Goal: Information Seeking & Learning: Learn about a topic

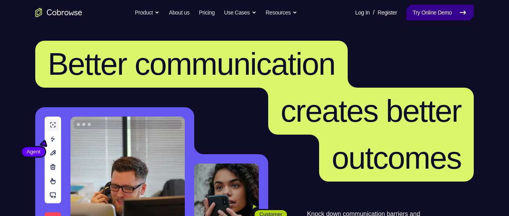
click at [431, 8] on link "Try Online Demo" at bounding box center [440, 13] width 67 height 16
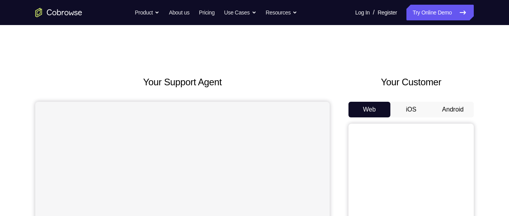
click at [448, 113] on button "Android" at bounding box center [453, 110] width 42 height 16
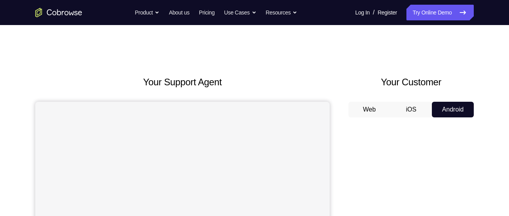
click at [448, 113] on button "Android" at bounding box center [453, 110] width 42 height 16
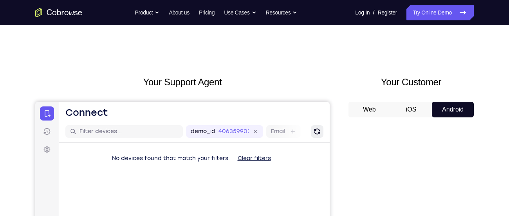
click at [315, 131] on icon "Refresh" at bounding box center [317, 132] width 6 height 6
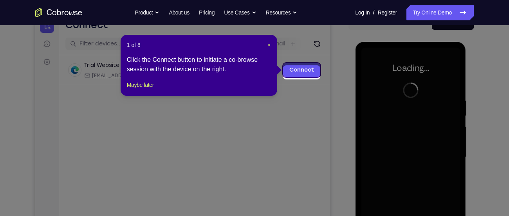
scroll to position [88, 0]
click at [268, 46] on span "×" at bounding box center [269, 45] width 3 height 6
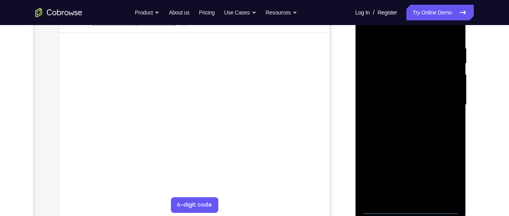
scroll to position [143, 0]
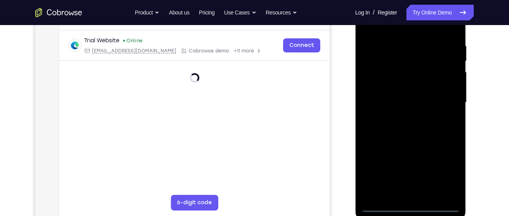
click at [410, 207] on div at bounding box center [410, 102] width 99 height 219
click at [450, 170] on div at bounding box center [410, 102] width 99 height 219
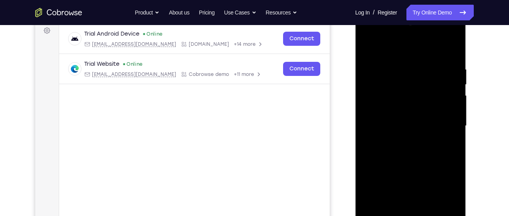
scroll to position [119, 0]
click at [399, 48] on div at bounding box center [410, 126] width 99 height 219
click at [442, 118] on div at bounding box center [410, 126] width 99 height 219
click at [442, 128] on div at bounding box center [410, 126] width 99 height 219
click at [401, 142] on div at bounding box center [410, 126] width 99 height 219
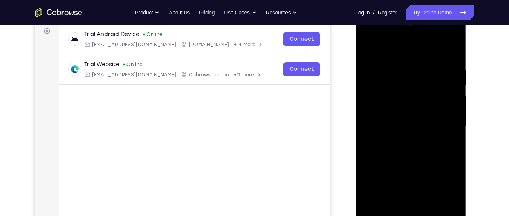
click at [399, 118] on div at bounding box center [410, 126] width 99 height 219
click at [397, 108] on div at bounding box center [410, 126] width 99 height 219
click at [397, 94] on div at bounding box center [410, 126] width 99 height 219
click at [391, 108] on div at bounding box center [410, 126] width 99 height 219
click at [391, 128] on div at bounding box center [410, 126] width 99 height 219
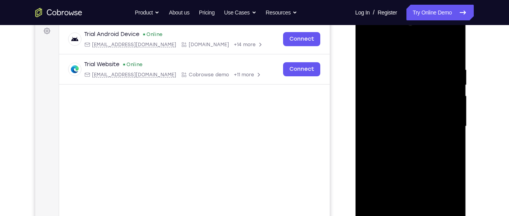
click at [388, 149] on div at bounding box center [410, 126] width 99 height 219
click at [388, 152] on div at bounding box center [410, 126] width 99 height 219
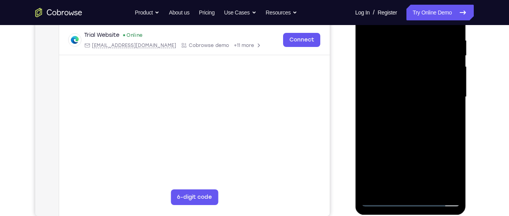
scroll to position [149, 0]
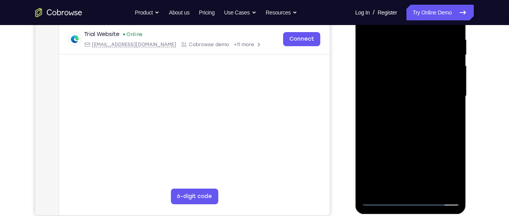
click at [412, 126] on div at bounding box center [410, 96] width 99 height 219
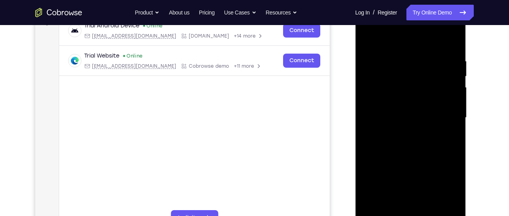
scroll to position [127, 0]
click at [402, 59] on div at bounding box center [410, 118] width 99 height 219
click at [439, 207] on div at bounding box center [410, 118] width 99 height 219
click at [451, 45] on div at bounding box center [410, 118] width 99 height 219
click at [368, 27] on div at bounding box center [410, 118] width 99 height 219
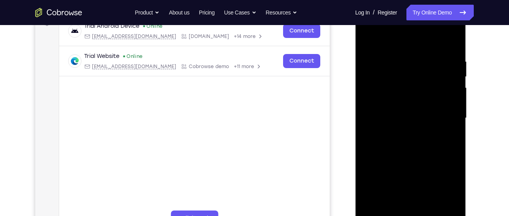
click at [396, 96] on div at bounding box center [410, 118] width 99 height 219
click at [395, 120] on div at bounding box center [410, 118] width 99 height 219
click at [403, 109] on div at bounding box center [410, 118] width 99 height 219
click at [397, 127] on div at bounding box center [410, 118] width 99 height 219
drag, startPoint x: 408, startPoint y: 144, endPoint x: 416, endPoint y: 103, distance: 42.3
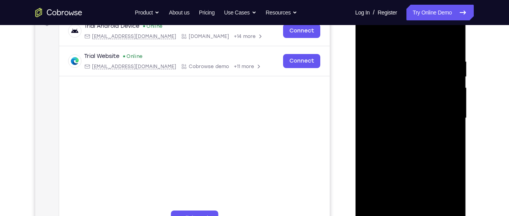
click at [416, 103] on div at bounding box center [410, 118] width 99 height 219
drag, startPoint x: 393, startPoint y: 146, endPoint x: 398, endPoint y: 123, distance: 23.6
click at [398, 123] on div at bounding box center [410, 118] width 99 height 219
click at [397, 209] on div at bounding box center [410, 118] width 99 height 219
click at [398, 107] on div at bounding box center [410, 118] width 99 height 219
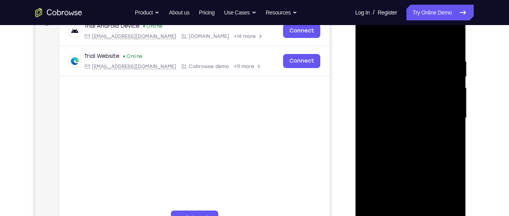
click at [419, 95] on div at bounding box center [410, 118] width 99 height 219
click at [368, 120] on div at bounding box center [410, 118] width 99 height 219
click at [369, 126] on div at bounding box center [410, 118] width 99 height 219
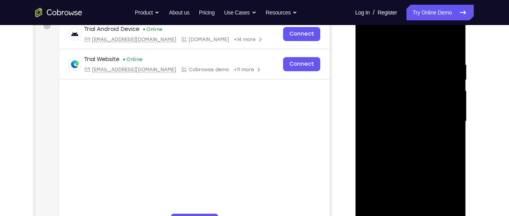
scroll to position [123, 0]
click at [453, 47] on div at bounding box center [410, 121] width 99 height 219
click at [439, 54] on div at bounding box center [410, 121] width 99 height 219
click at [369, 44] on div at bounding box center [410, 121] width 99 height 219
click at [404, 107] on div at bounding box center [410, 121] width 99 height 219
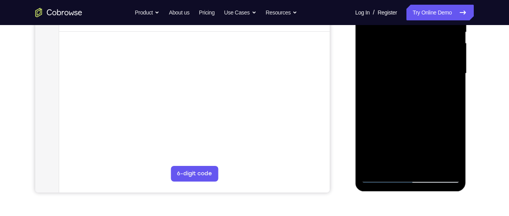
scroll to position [172, 0]
click at [429, 162] on div at bounding box center [410, 73] width 99 height 219
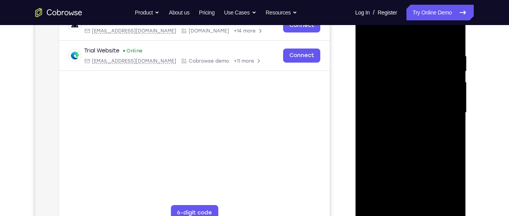
scroll to position [130, 0]
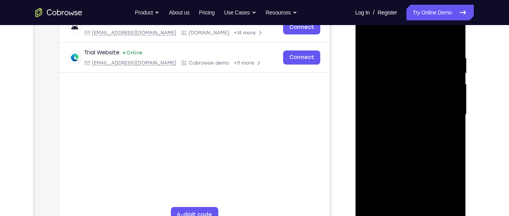
click at [453, 42] on div at bounding box center [410, 114] width 99 height 219
drag, startPoint x: 419, startPoint y: 123, endPoint x: 431, endPoint y: 69, distance: 55.0
click at [431, 69] on div at bounding box center [410, 114] width 99 height 219
drag, startPoint x: 390, startPoint y: 164, endPoint x: 408, endPoint y: 101, distance: 65.8
click at [408, 101] on div at bounding box center [410, 114] width 99 height 219
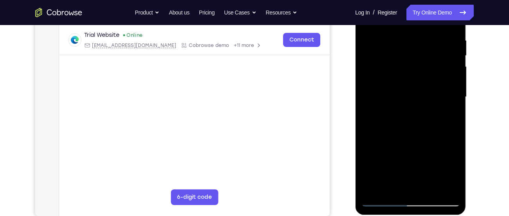
scroll to position [148, 0]
drag, startPoint x: 410, startPoint y: 76, endPoint x: 420, endPoint y: 200, distance: 124.2
click at [420, 200] on div at bounding box center [410, 97] width 99 height 219
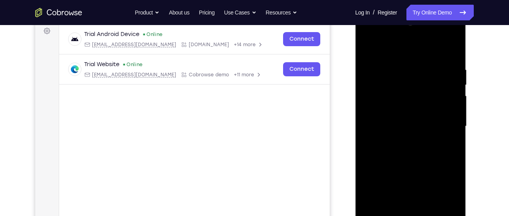
scroll to position [118, 0]
click at [443, 49] on div at bounding box center [410, 126] width 99 height 219
drag, startPoint x: 423, startPoint y: 112, endPoint x: 439, endPoint y: 53, distance: 60.7
click at [439, 53] on div at bounding box center [410, 126] width 99 height 219
click at [398, 69] on div at bounding box center [410, 126] width 99 height 219
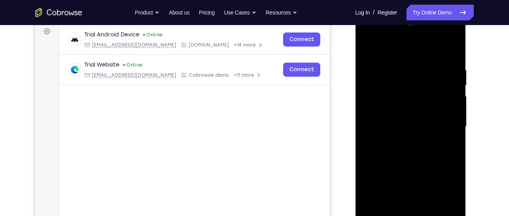
drag, startPoint x: 424, startPoint y: 178, endPoint x: 433, endPoint y: 101, distance: 77.3
click at [433, 101] on div at bounding box center [410, 126] width 99 height 219
drag, startPoint x: 434, startPoint y: 133, endPoint x: 432, endPoint y: 192, distance: 58.8
click at [432, 192] on div at bounding box center [410, 126] width 99 height 219
click at [369, 48] on div at bounding box center [410, 126] width 99 height 219
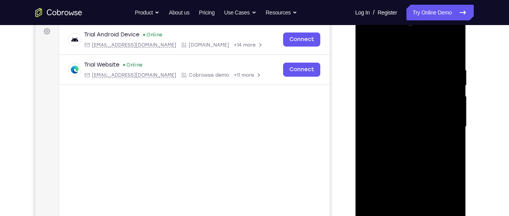
click at [369, 48] on div at bounding box center [410, 126] width 99 height 219
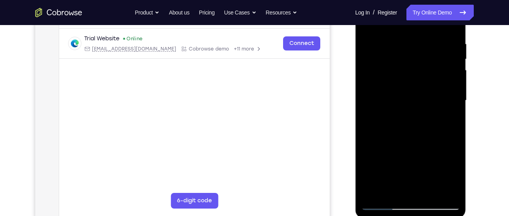
scroll to position [115, 0]
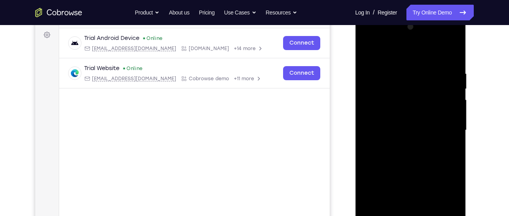
click at [366, 40] on div at bounding box center [410, 130] width 99 height 219
click at [381, 113] on div at bounding box center [410, 130] width 99 height 219
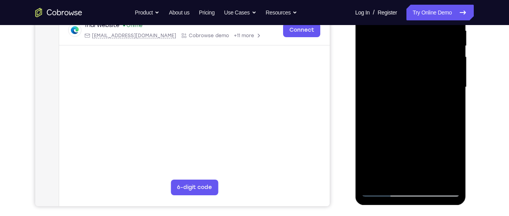
scroll to position [159, 0]
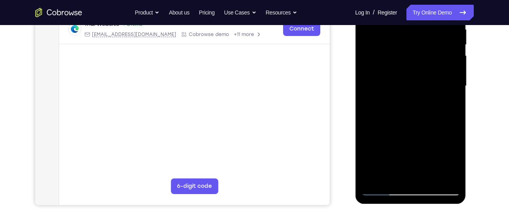
click at [427, 179] on div at bounding box center [410, 85] width 99 height 219
click at [411, 129] on div at bounding box center [410, 85] width 99 height 219
click at [390, 74] on div at bounding box center [410, 85] width 99 height 219
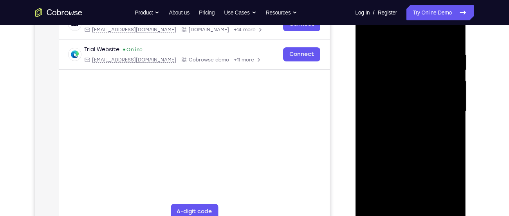
scroll to position [133, 0]
click at [408, 87] on div at bounding box center [410, 112] width 99 height 219
drag, startPoint x: 419, startPoint y: 152, endPoint x: 424, endPoint y: 94, distance: 57.4
click at [424, 94] on div at bounding box center [410, 112] width 99 height 219
click at [387, 155] on div at bounding box center [410, 112] width 99 height 219
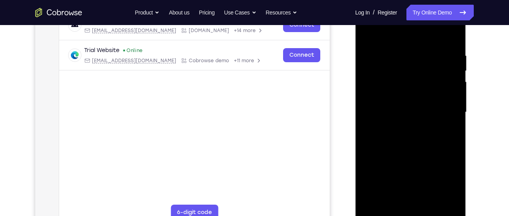
drag, startPoint x: 398, startPoint y: 99, endPoint x: 402, endPoint y: 85, distance: 14.5
click at [402, 85] on div at bounding box center [410, 112] width 99 height 219
drag, startPoint x: 402, startPoint y: 85, endPoint x: 402, endPoint y: 147, distance: 61.5
click at [402, 147] on div at bounding box center [410, 112] width 99 height 219
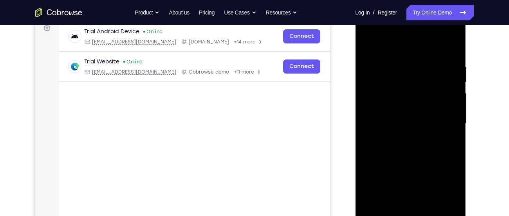
scroll to position [122, 0]
click at [382, 178] on div at bounding box center [410, 123] width 99 height 219
click at [388, 177] on div at bounding box center [410, 123] width 99 height 219
click at [386, 187] on div at bounding box center [410, 123] width 99 height 219
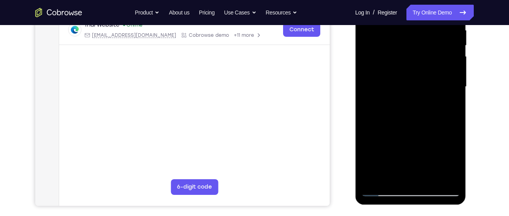
scroll to position [159, 0]
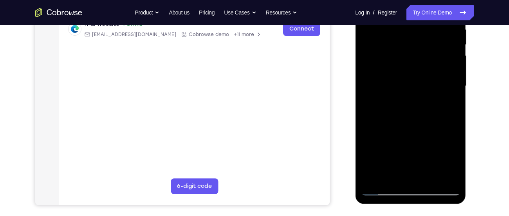
click at [384, 141] on div at bounding box center [410, 85] width 99 height 219
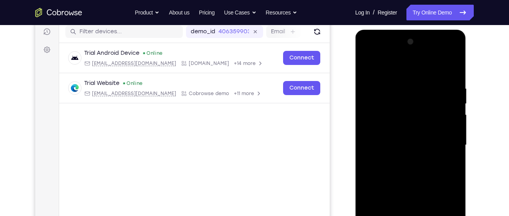
scroll to position [151, 0]
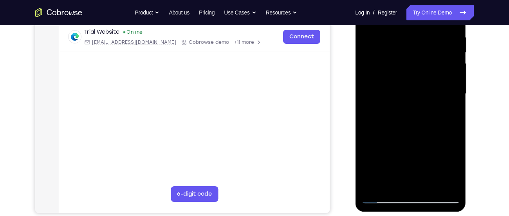
click at [384, 200] on div at bounding box center [410, 93] width 99 height 219
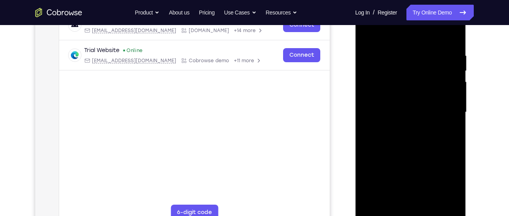
scroll to position [132, 0]
click at [418, 62] on div at bounding box center [410, 113] width 99 height 219
click at [397, 88] on div at bounding box center [410, 113] width 99 height 219
click at [445, 46] on div at bounding box center [410, 113] width 99 height 219
click at [410, 122] on div at bounding box center [410, 113] width 99 height 219
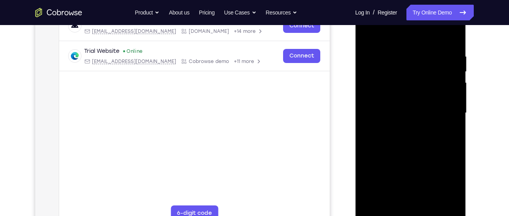
click at [367, 34] on div at bounding box center [410, 113] width 99 height 219
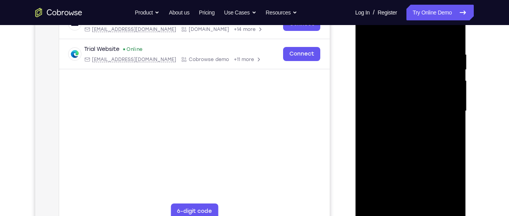
scroll to position [175, 0]
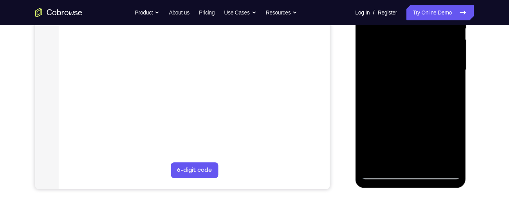
click at [374, 163] on div at bounding box center [410, 69] width 99 height 219
click at [433, 165] on div at bounding box center [410, 69] width 99 height 219
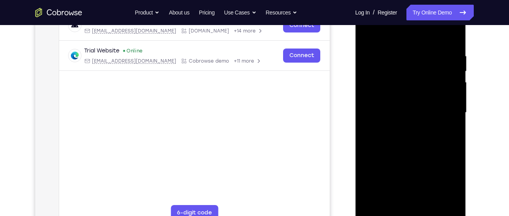
scroll to position [132, 0]
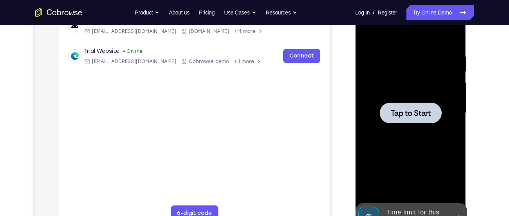
click at [373, 63] on div at bounding box center [410, 113] width 99 height 219
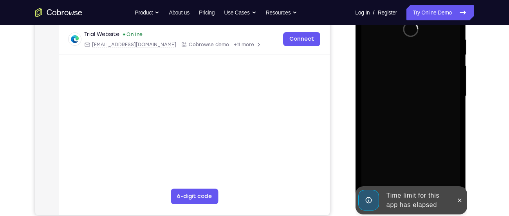
scroll to position [149, 0]
click at [459, 201] on icon at bounding box center [460, 200] width 6 height 6
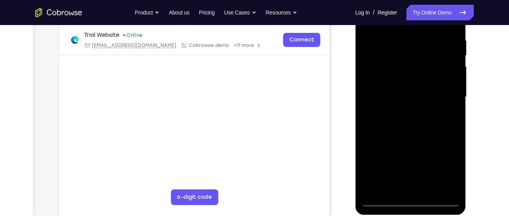
scroll to position [156, 0]
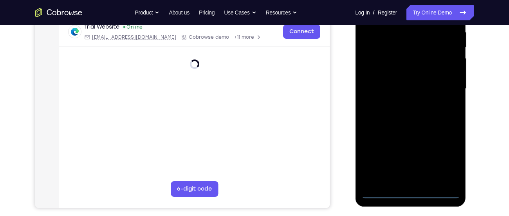
click at [411, 195] on div at bounding box center [410, 88] width 99 height 219
click at [410, 191] on div at bounding box center [410, 88] width 99 height 219
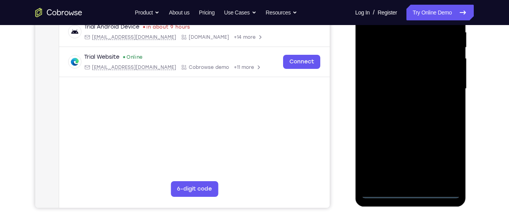
click at [442, 159] on div at bounding box center [410, 88] width 99 height 219
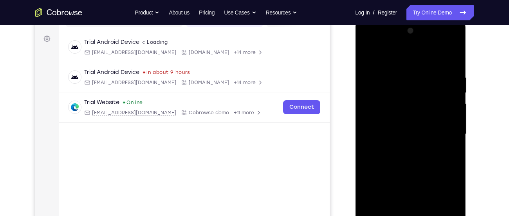
scroll to position [110, 0]
click at [400, 61] on div at bounding box center [410, 134] width 99 height 219
click at [447, 134] on div at bounding box center [410, 134] width 99 height 219
click at [403, 150] on div at bounding box center [410, 134] width 99 height 219
click at [407, 127] on div at bounding box center [410, 134] width 99 height 219
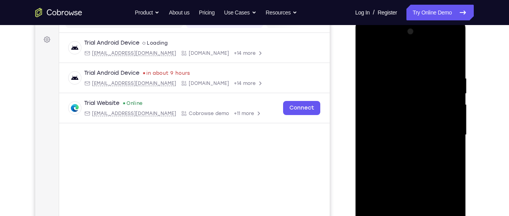
click at [396, 123] on div at bounding box center [410, 134] width 99 height 219
click at [395, 133] on div at bounding box center [410, 134] width 99 height 219
click at [399, 162] on div at bounding box center [410, 134] width 99 height 219
click at [406, 156] on div at bounding box center [410, 134] width 99 height 219
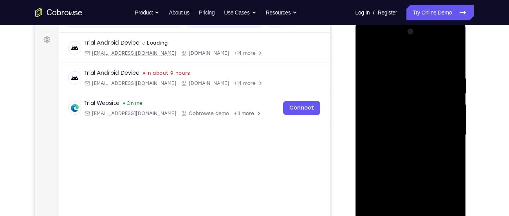
click at [406, 163] on div at bounding box center [410, 134] width 99 height 219
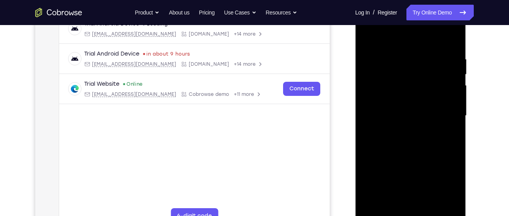
scroll to position [130, 0]
click at [416, 149] on div at bounding box center [410, 114] width 99 height 219
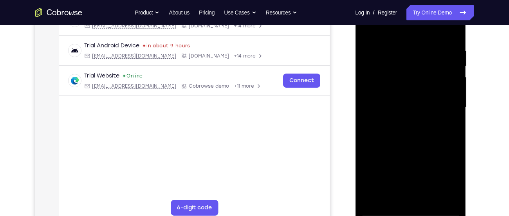
scroll to position [137, 0]
click at [392, 201] on div at bounding box center [410, 107] width 99 height 219
click at [372, 27] on div at bounding box center [410, 107] width 99 height 219
click at [421, 75] on div at bounding box center [410, 107] width 99 height 219
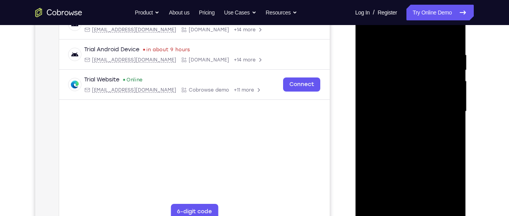
scroll to position [121, 0]
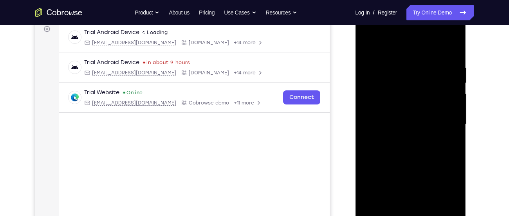
click at [368, 45] on div at bounding box center [410, 124] width 99 height 219
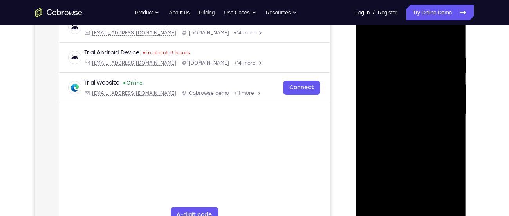
scroll to position [131, 0]
click at [453, 36] on div at bounding box center [410, 114] width 99 height 219
click at [374, 207] on div at bounding box center [410, 114] width 99 height 219
click at [429, 207] on div at bounding box center [410, 114] width 99 height 219
click at [407, 155] on div at bounding box center [410, 114] width 99 height 219
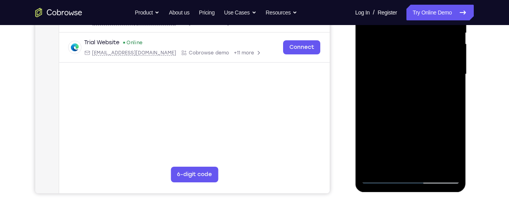
scroll to position [171, 0]
click at [386, 177] on div at bounding box center [410, 73] width 99 height 219
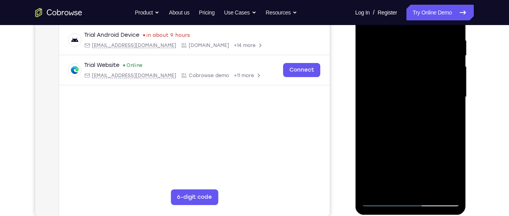
scroll to position [126, 0]
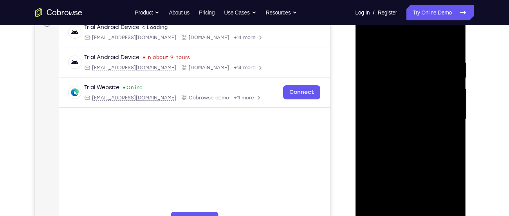
click at [401, 56] on div at bounding box center [410, 119] width 99 height 219
click at [448, 127] on div at bounding box center [410, 119] width 99 height 219
click at [449, 42] on div at bounding box center [410, 120] width 99 height 219
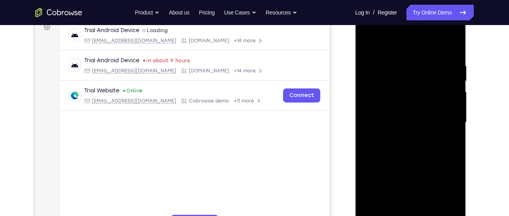
scroll to position [141, 0]
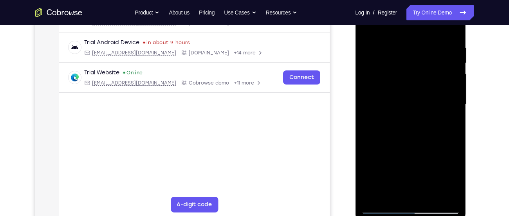
click at [392, 196] on div at bounding box center [410, 104] width 99 height 219
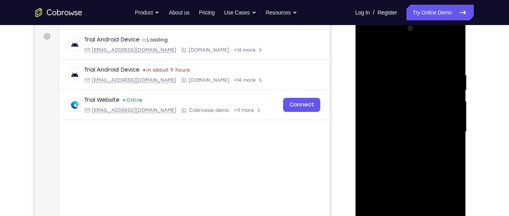
scroll to position [113, 0]
click at [397, 54] on div at bounding box center [410, 132] width 99 height 219
click at [410, 78] on div at bounding box center [410, 132] width 99 height 219
click at [367, 50] on div at bounding box center [410, 132] width 99 height 219
click at [450, 51] on div at bounding box center [410, 132] width 99 height 219
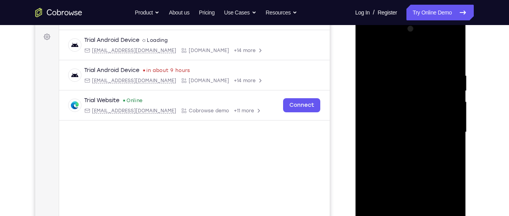
scroll to position [136, 0]
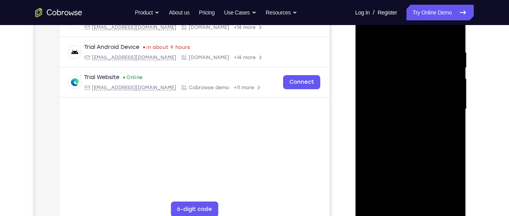
click at [412, 58] on div at bounding box center [410, 109] width 99 height 219
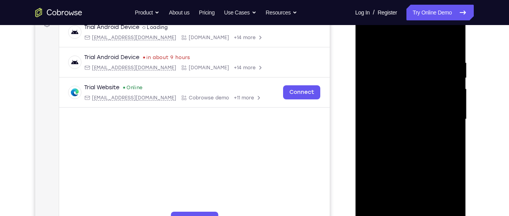
scroll to position [121, 0]
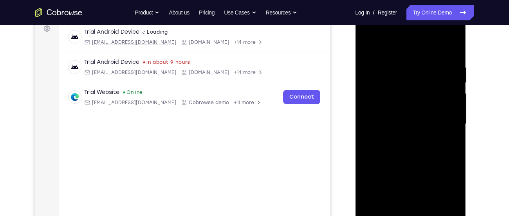
click at [454, 128] on div at bounding box center [410, 123] width 99 height 219
click at [441, 13] on link "Try Online Demo" at bounding box center [440, 13] width 67 height 16
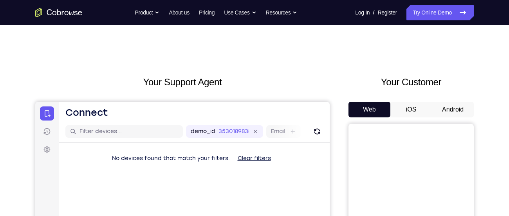
click at [438, 102] on button "Android" at bounding box center [453, 110] width 42 height 16
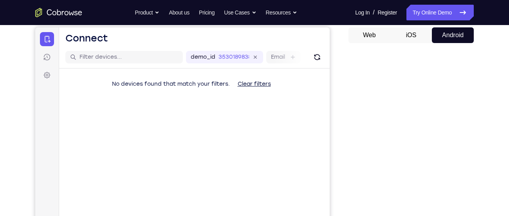
scroll to position [95, 0]
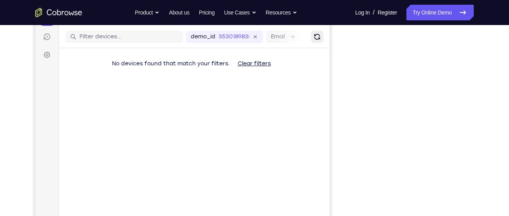
click at [313, 38] on icon "Refresh" at bounding box center [317, 37] width 8 height 8
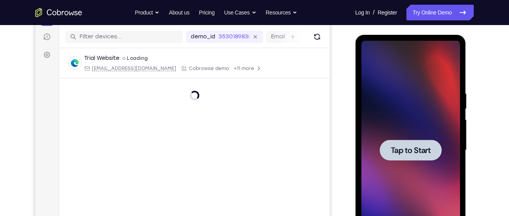
scroll to position [0, 0]
click at [402, 100] on div at bounding box center [410, 150] width 99 height 219
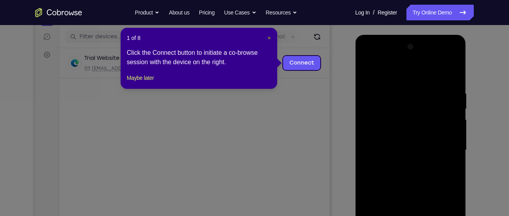
click at [268, 37] on span "×" at bounding box center [269, 38] width 3 height 6
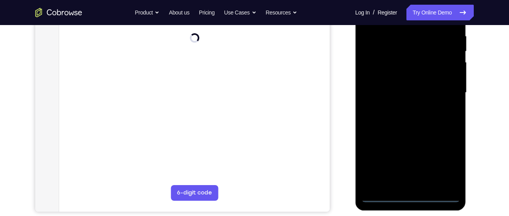
scroll to position [153, 0]
click at [408, 196] on div at bounding box center [410, 92] width 99 height 219
click at [412, 198] on div at bounding box center [410, 92] width 99 height 219
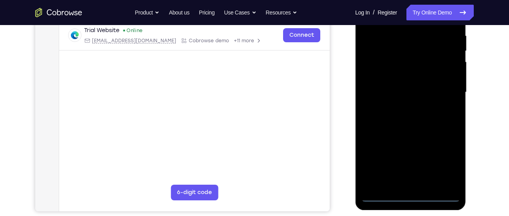
click at [446, 163] on div at bounding box center [410, 92] width 99 height 219
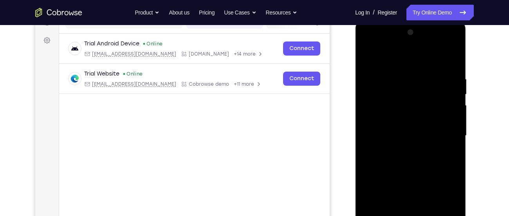
scroll to position [109, 0]
click at [381, 62] on div at bounding box center [410, 136] width 99 height 219
click at [444, 138] on div at bounding box center [410, 136] width 99 height 219
click at [402, 150] on div at bounding box center [410, 136] width 99 height 219
click at [395, 130] on div at bounding box center [410, 136] width 99 height 219
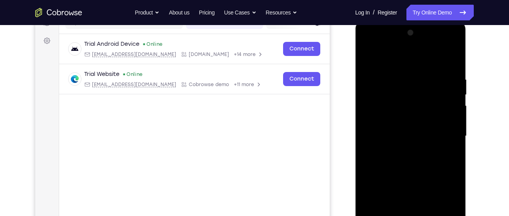
click at [386, 121] on div at bounding box center [410, 136] width 99 height 219
click at [396, 138] on div at bounding box center [410, 136] width 99 height 219
click at [391, 158] on div at bounding box center [410, 136] width 99 height 219
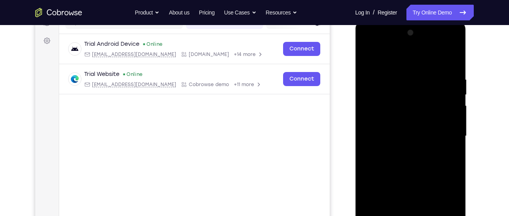
click at [402, 163] on div at bounding box center [410, 136] width 99 height 219
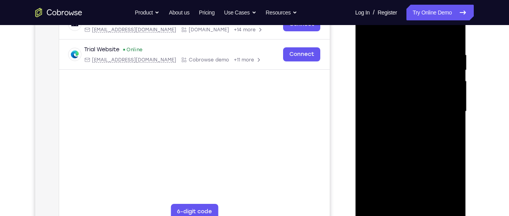
scroll to position [130, 0]
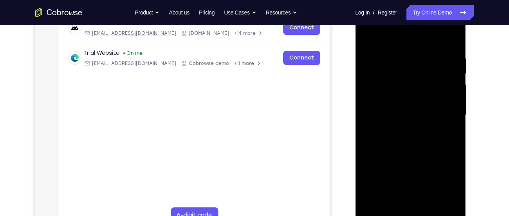
click at [402, 163] on div at bounding box center [410, 114] width 99 height 219
click at [407, 146] on div at bounding box center [410, 114] width 99 height 219
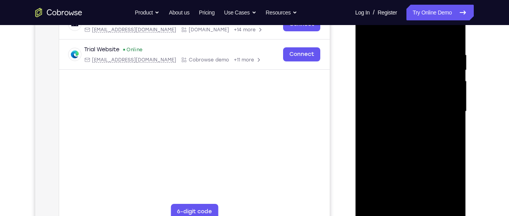
scroll to position [134, 0]
click at [453, 31] on div at bounding box center [410, 110] width 99 height 219
click at [444, 38] on div at bounding box center [410, 110] width 99 height 219
click at [387, 42] on div at bounding box center [410, 110] width 99 height 219
drag, startPoint x: 402, startPoint y: 163, endPoint x: 394, endPoint y: 73, distance: 90.9
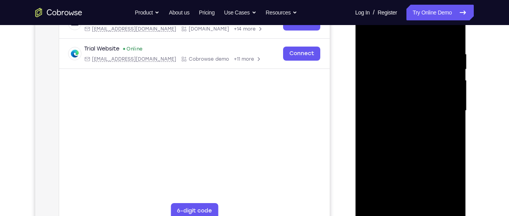
click at [394, 73] on div at bounding box center [410, 110] width 99 height 219
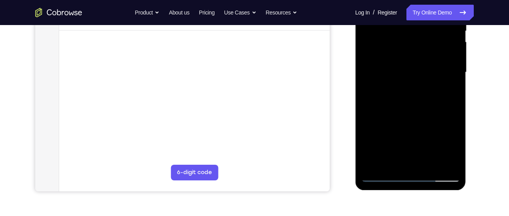
scroll to position [173, 0]
drag, startPoint x: 421, startPoint y: 136, endPoint x: 421, endPoint y: 84, distance: 51.7
click at [421, 84] on div at bounding box center [410, 71] width 99 height 219
drag, startPoint x: 404, startPoint y: 68, endPoint x: 420, endPoint y: 172, distance: 104.6
click at [420, 172] on div at bounding box center [410, 71] width 99 height 219
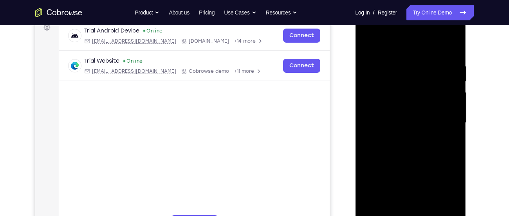
scroll to position [122, 0]
drag, startPoint x: 408, startPoint y: 77, endPoint x: 408, endPoint y: 144, distance: 66.6
click at [408, 144] on div at bounding box center [410, 123] width 99 height 219
click at [367, 45] on div at bounding box center [410, 123] width 99 height 219
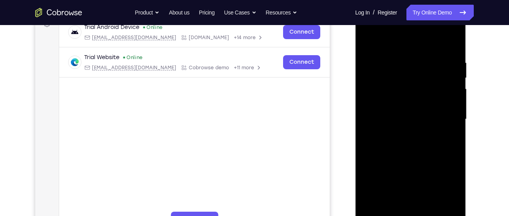
click at [426, 53] on div at bounding box center [410, 119] width 99 height 219
click at [382, 66] on div at bounding box center [410, 119] width 99 height 219
click at [400, 99] on div at bounding box center [410, 119] width 99 height 219
click at [383, 51] on div at bounding box center [410, 119] width 99 height 219
drag, startPoint x: 384, startPoint y: 98, endPoint x: 387, endPoint y: 54, distance: 43.2
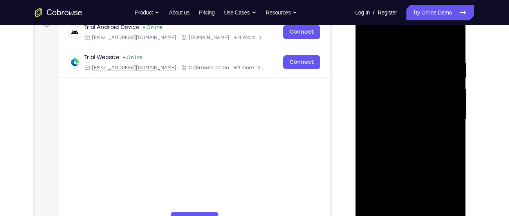
click at [387, 54] on div at bounding box center [410, 119] width 99 height 219
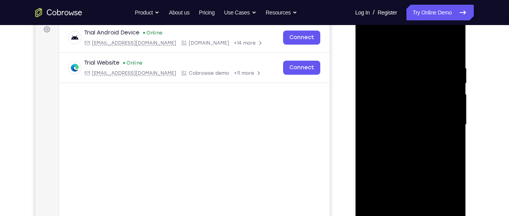
scroll to position [118, 0]
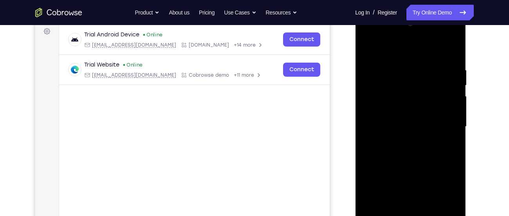
click at [368, 47] on div at bounding box center [410, 126] width 99 height 219
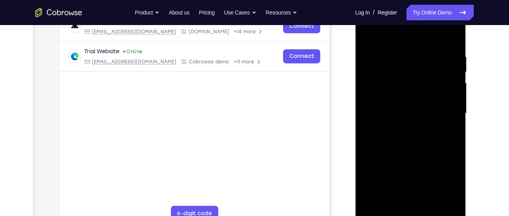
scroll to position [131, 0]
click at [366, 37] on div at bounding box center [410, 113] width 99 height 219
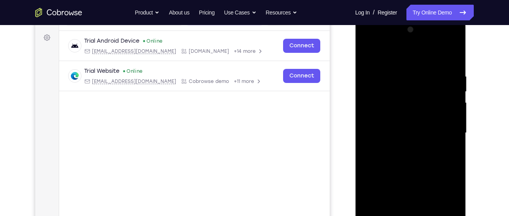
scroll to position [112, 0]
click at [368, 55] on div at bounding box center [410, 133] width 99 height 219
drag, startPoint x: 391, startPoint y: 87, endPoint x: 421, endPoint y: 235, distance: 150.7
click at [421, 216] on div at bounding box center [410, 133] width 99 height 219
click at [381, 64] on div at bounding box center [410, 133] width 99 height 219
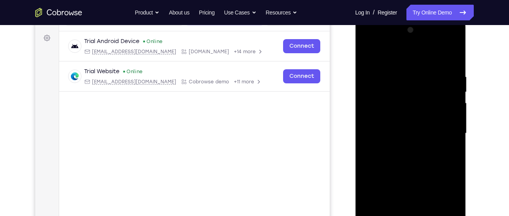
drag, startPoint x: 392, startPoint y: 90, endPoint x: 410, endPoint y: 157, distance: 69.3
click at [410, 157] on div at bounding box center [410, 133] width 99 height 219
click at [366, 53] on div at bounding box center [410, 133] width 99 height 219
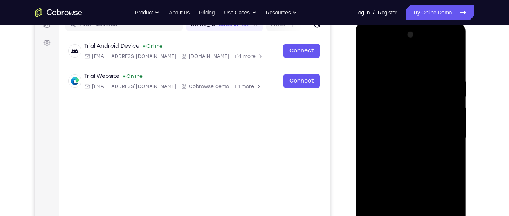
scroll to position [107, 0]
click at [424, 74] on div at bounding box center [410, 138] width 99 height 219
click at [366, 44] on div at bounding box center [410, 138] width 99 height 219
click at [396, 117] on div at bounding box center [410, 138] width 99 height 219
click at [402, 143] on div at bounding box center [410, 138] width 99 height 219
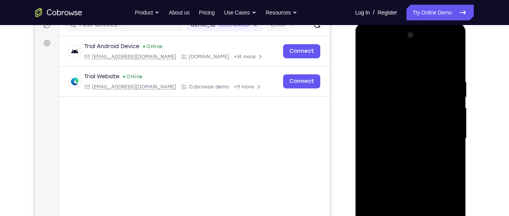
click at [393, 136] on div at bounding box center [410, 138] width 99 height 219
click at [430, 116] on div at bounding box center [410, 138] width 99 height 219
click at [416, 117] on div at bounding box center [410, 138] width 99 height 219
click at [405, 147] on div at bounding box center [410, 138] width 99 height 219
drag, startPoint x: 392, startPoint y: 192, endPoint x: 398, endPoint y: 139, distance: 53.7
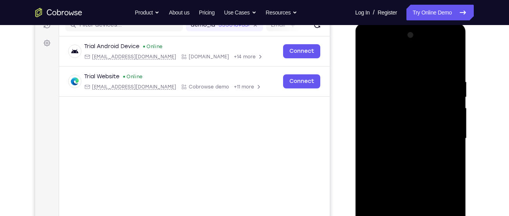
click at [398, 139] on div at bounding box center [410, 138] width 99 height 219
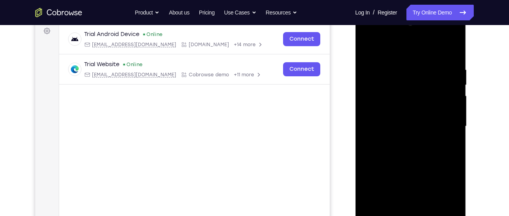
scroll to position [145, 0]
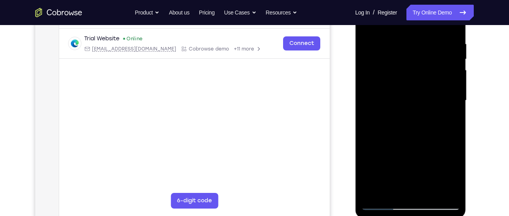
drag, startPoint x: 384, startPoint y: 141, endPoint x: 391, endPoint y: 89, distance: 52.7
click at [391, 89] on div at bounding box center [410, 100] width 99 height 219
click at [390, 188] on div at bounding box center [410, 100] width 99 height 219
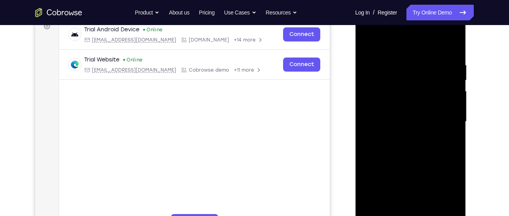
scroll to position [120, 0]
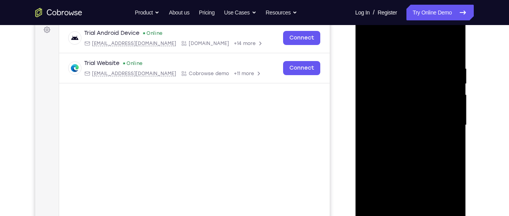
click at [442, 45] on div at bounding box center [410, 125] width 99 height 219
drag, startPoint x: 413, startPoint y: 117, endPoint x: 420, endPoint y: 51, distance: 65.8
click at [420, 51] on div at bounding box center [410, 125] width 99 height 219
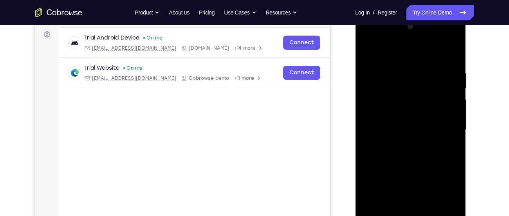
scroll to position [114, 0]
click at [367, 52] on div at bounding box center [410, 130] width 99 height 219
click at [371, 60] on div at bounding box center [410, 130] width 99 height 219
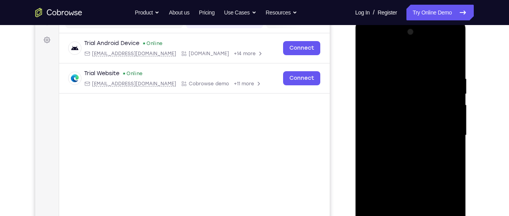
scroll to position [109, 0]
drag, startPoint x: 438, startPoint y: 106, endPoint x: 350, endPoint y: 93, distance: 89.1
click at [355, 93] on html "Online web based iOS Simulators and Android Emulators. Run iPhone, iPad, Mobile…" at bounding box center [411, 137] width 112 height 235
drag, startPoint x: 444, startPoint y: 117, endPoint x: 413, endPoint y: 112, distance: 31.3
click at [413, 112] on div at bounding box center [410, 135] width 99 height 219
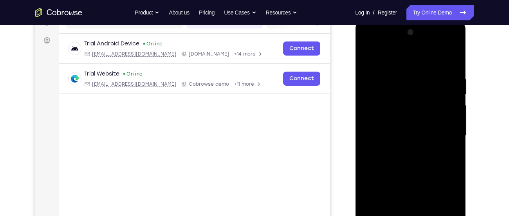
drag, startPoint x: 439, startPoint y: 109, endPoint x: 367, endPoint y: 110, distance: 72.5
click at [367, 110] on div at bounding box center [410, 135] width 99 height 219
click at [443, 55] on div at bounding box center [410, 135] width 99 height 219
click at [392, 145] on div at bounding box center [410, 135] width 99 height 219
drag, startPoint x: 394, startPoint y: 165, endPoint x: 395, endPoint y: 79, distance: 85.8
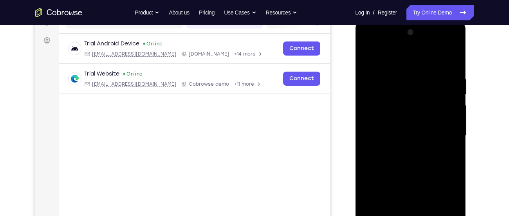
click at [395, 79] on div at bounding box center [410, 135] width 99 height 219
drag, startPoint x: 401, startPoint y: 179, endPoint x: 404, endPoint y: 85, distance: 94.1
click at [404, 85] on div at bounding box center [410, 135] width 99 height 219
drag, startPoint x: 417, startPoint y: 148, endPoint x: 416, endPoint y: 71, distance: 76.8
click at [416, 71] on div at bounding box center [410, 135] width 99 height 219
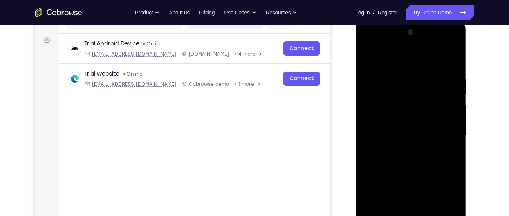
drag, startPoint x: 420, startPoint y: 134, endPoint x: 417, endPoint y: 71, distance: 62.4
click at [417, 71] on div at bounding box center [410, 135] width 99 height 219
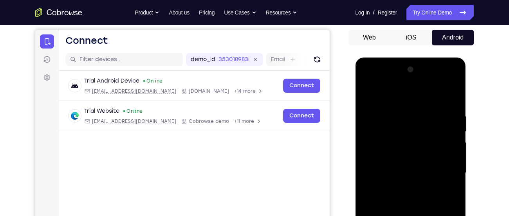
scroll to position [72, 0]
click at [367, 94] on div at bounding box center [410, 173] width 99 height 219
click at [366, 96] on div at bounding box center [410, 173] width 99 height 219
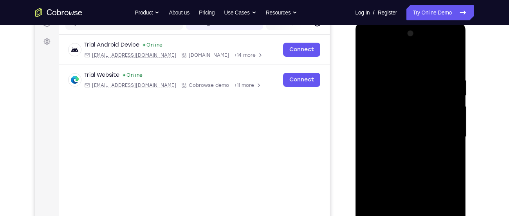
scroll to position [109, 0]
click at [369, 85] on div at bounding box center [410, 136] width 99 height 219
drag, startPoint x: 411, startPoint y: 197, endPoint x: 412, endPoint y: 107, distance: 90.1
click at [412, 107] on div at bounding box center [410, 136] width 99 height 219
drag, startPoint x: 412, startPoint y: 188, endPoint x: 421, endPoint y: 145, distance: 44.0
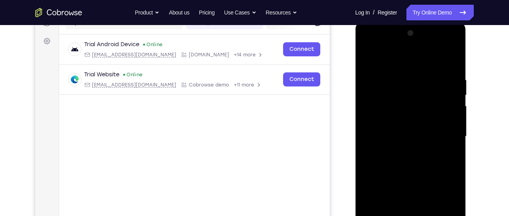
click at [421, 145] on div at bounding box center [410, 136] width 99 height 219
drag, startPoint x: 405, startPoint y: 101, endPoint x: 421, endPoint y: 235, distance: 134.5
click at [421, 216] on div at bounding box center [410, 136] width 99 height 219
drag, startPoint x: 416, startPoint y: 196, endPoint x: 441, endPoint y: 87, distance: 112.1
click at [441, 87] on div at bounding box center [410, 136] width 99 height 219
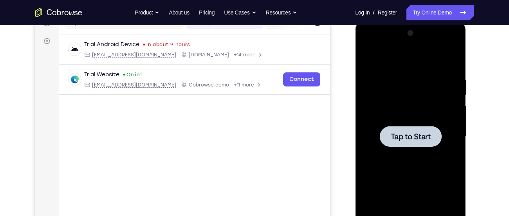
click at [372, 51] on div at bounding box center [410, 136] width 99 height 219
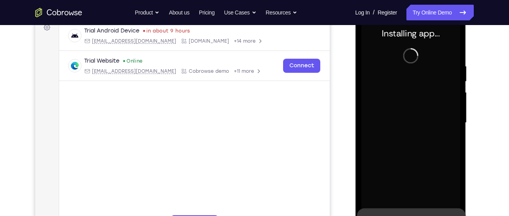
scroll to position [147, 0]
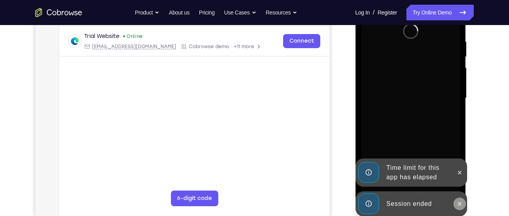
click at [460, 202] on icon at bounding box center [460, 204] width 6 height 6
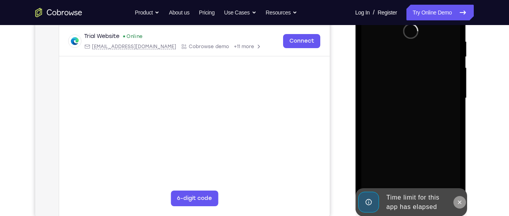
click at [459, 200] on icon at bounding box center [460, 202] width 6 height 6
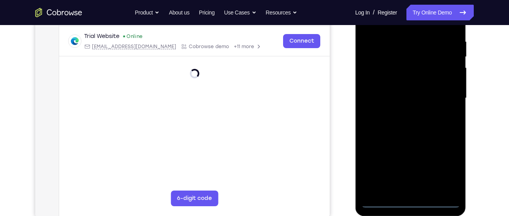
click at [406, 201] on div at bounding box center [410, 98] width 99 height 219
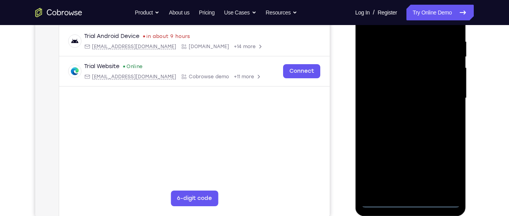
click at [440, 163] on div at bounding box center [410, 98] width 99 height 219
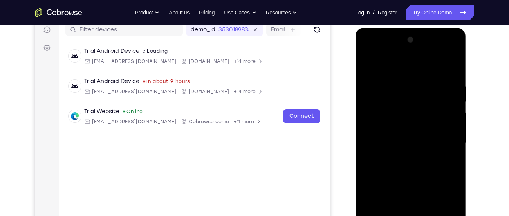
scroll to position [99, 0]
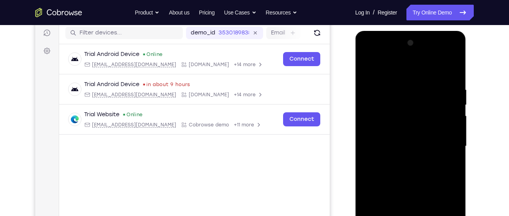
click at [396, 74] on div at bounding box center [410, 146] width 99 height 219
click at [442, 146] on div at bounding box center [410, 146] width 99 height 219
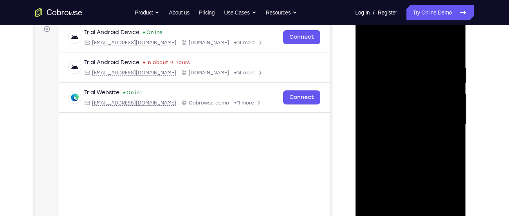
scroll to position [122, 0]
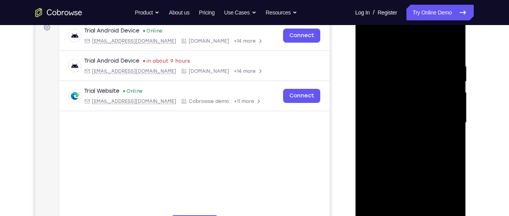
click at [403, 138] on div at bounding box center [410, 122] width 99 height 219
click at [407, 117] on div at bounding box center [410, 122] width 99 height 219
click at [396, 107] on div at bounding box center [410, 122] width 99 height 219
click at [393, 120] on div at bounding box center [410, 122] width 99 height 219
click at [390, 149] on div at bounding box center [410, 122] width 99 height 219
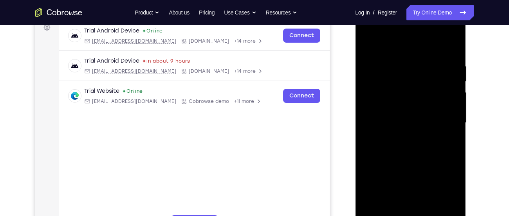
click at [390, 149] on div at bounding box center [410, 122] width 99 height 219
click at [417, 155] on div at bounding box center [410, 122] width 99 height 219
click at [455, 45] on div at bounding box center [410, 122] width 99 height 219
click at [370, 44] on div at bounding box center [410, 122] width 99 height 219
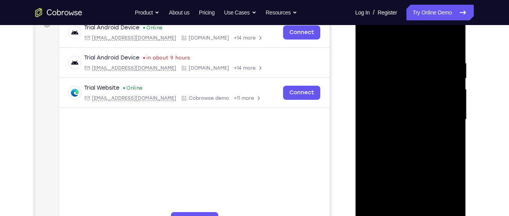
scroll to position [125, 0]
click at [366, 27] on div at bounding box center [410, 120] width 99 height 219
click at [402, 101] on div at bounding box center [410, 120] width 99 height 219
click at [400, 118] on div at bounding box center [410, 120] width 99 height 219
click at [394, 112] on div at bounding box center [410, 120] width 99 height 219
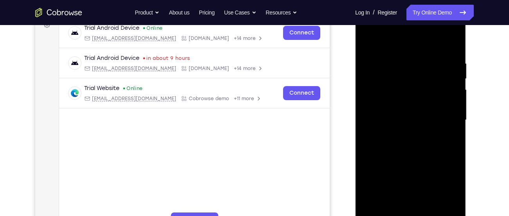
click at [388, 132] on div at bounding box center [410, 120] width 99 height 219
drag, startPoint x: 382, startPoint y: 47, endPoint x: 384, endPoint y: 16, distance: 31.4
click at [384, 16] on div at bounding box center [410, 120] width 99 height 219
drag, startPoint x: 414, startPoint y: 159, endPoint x: 417, endPoint y: 121, distance: 37.7
click at [417, 121] on div at bounding box center [410, 120] width 99 height 219
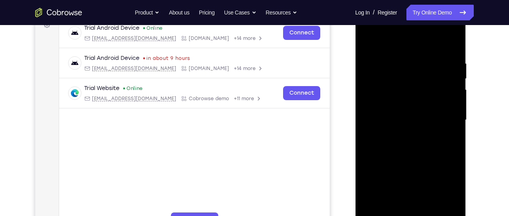
scroll to position [145, 0]
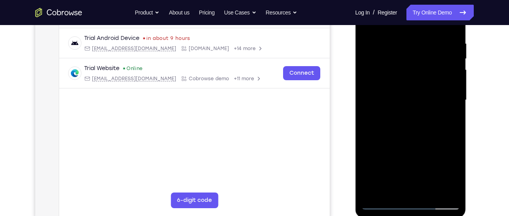
click at [417, 187] on div at bounding box center [410, 100] width 99 height 219
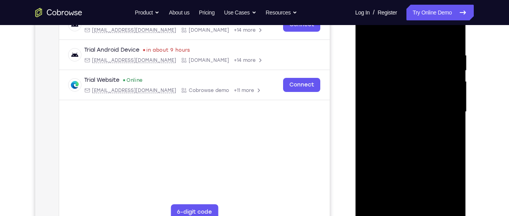
scroll to position [134, 0]
click at [434, 40] on div at bounding box center [410, 111] width 99 height 219
click at [368, 31] on div at bounding box center [410, 111] width 99 height 219
click at [378, 141] on div at bounding box center [410, 111] width 99 height 219
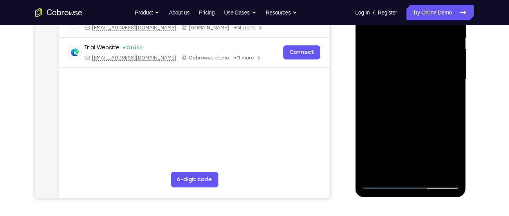
scroll to position [167, 0]
drag, startPoint x: 404, startPoint y: 138, endPoint x: 406, endPoint y: 82, distance: 55.7
click at [406, 82] on div at bounding box center [410, 78] width 99 height 219
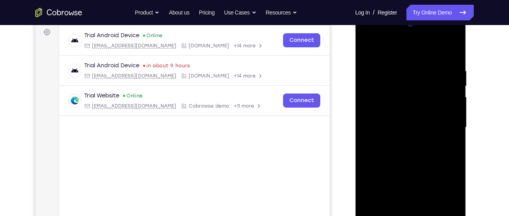
scroll to position [116, 0]
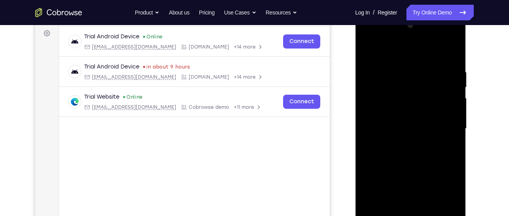
drag, startPoint x: 406, startPoint y: 132, endPoint x: 420, endPoint y: 150, distance: 22.9
click at [420, 150] on div at bounding box center [410, 128] width 99 height 219
click at [440, 49] on div at bounding box center [410, 128] width 99 height 219
click at [366, 52] on div at bounding box center [410, 128] width 99 height 219
click at [367, 38] on div at bounding box center [410, 128] width 99 height 219
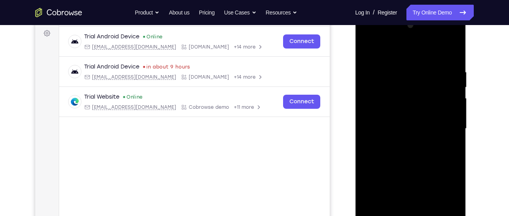
click at [384, 108] on div at bounding box center [410, 128] width 99 height 219
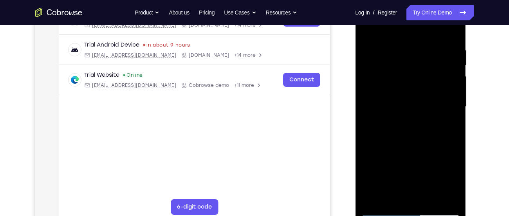
scroll to position [141, 0]
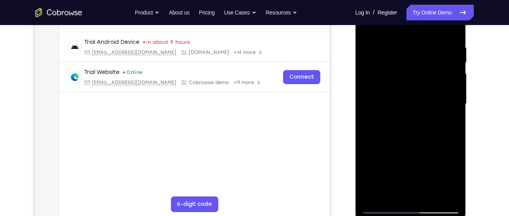
click at [396, 196] on div at bounding box center [410, 104] width 99 height 219
click at [396, 26] on div at bounding box center [410, 104] width 99 height 219
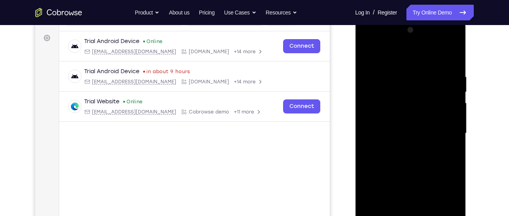
scroll to position [111, 0]
click at [415, 86] on div at bounding box center [410, 133] width 99 height 219
click at [366, 55] on div at bounding box center [410, 133] width 99 height 219
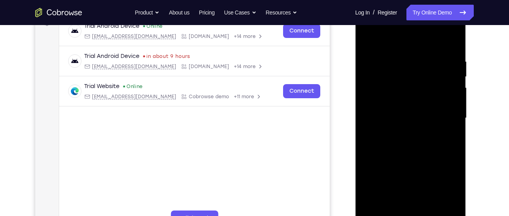
scroll to position [127, 0]
click at [411, 65] on div at bounding box center [410, 117] width 99 height 219
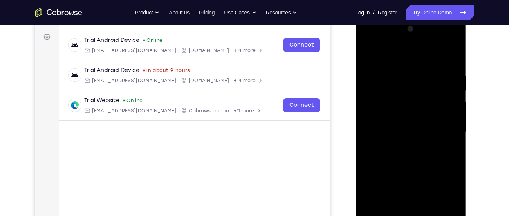
scroll to position [111, 0]
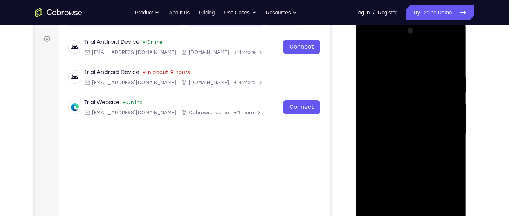
click at [454, 98] on div at bounding box center [410, 134] width 99 height 219
click at [402, 82] on div at bounding box center [410, 134] width 99 height 219
drag, startPoint x: 438, startPoint y: 167, endPoint x: 443, endPoint y: 117, distance: 50.4
click at [443, 117] on div at bounding box center [410, 134] width 99 height 219
drag, startPoint x: 453, startPoint y: 176, endPoint x: 446, endPoint y: 105, distance: 71.2
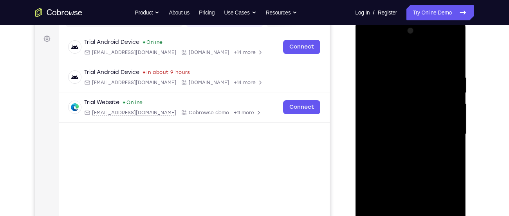
click at [446, 105] on div at bounding box center [410, 134] width 99 height 219
click at [378, 123] on div at bounding box center [410, 134] width 99 height 219
click at [368, 56] on div at bounding box center [410, 134] width 99 height 219
drag, startPoint x: 448, startPoint y: 82, endPoint x: 448, endPoint y: 190, distance: 107.4
click at [448, 190] on div at bounding box center [410, 134] width 99 height 219
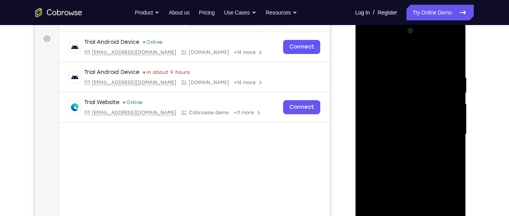
click at [366, 53] on div at bounding box center [410, 134] width 99 height 219
click at [438, 54] on div at bounding box center [410, 134] width 99 height 219
click at [439, 55] on div at bounding box center [410, 134] width 99 height 219
click at [453, 76] on div at bounding box center [410, 134] width 99 height 219
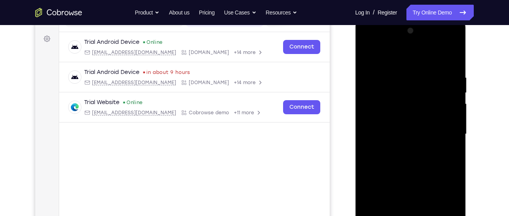
click at [449, 56] on div at bounding box center [410, 134] width 99 height 219
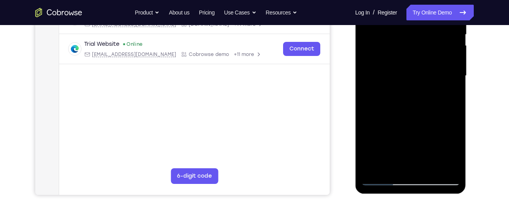
scroll to position [174, 0]
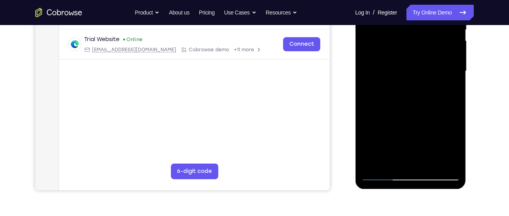
click at [371, 163] on div at bounding box center [410, 71] width 99 height 219
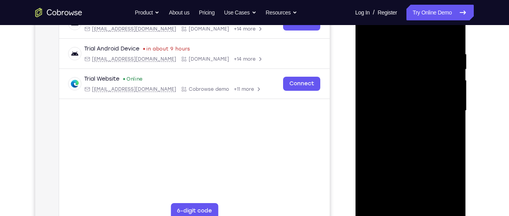
scroll to position [133, 0]
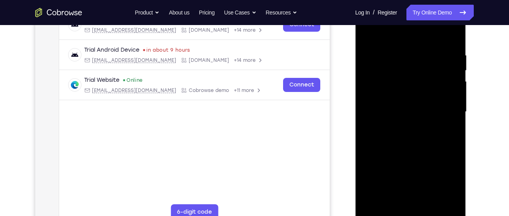
drag, startPoint x: 442, startPoint y: 51, endPoint x: 374, endPoint y: 61, distance: 68.6
click at [374, 61] on div at bounding box center [410, 111] width 99 height 219
click at [408, 49] on div at bounding box center [410, 111] width 99 height 219
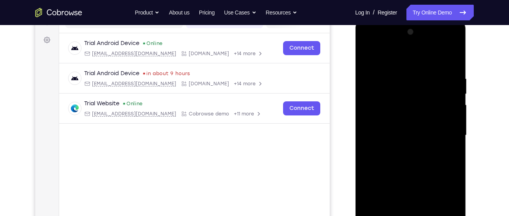
scroll to position [103, 0]
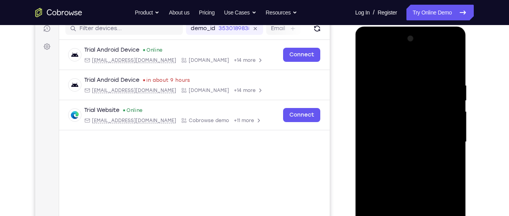
click at [441, 127] on div at bounding box center [410, 142] width 99 height 219
click at [443, 130] on div at bounding box center [410, 142] width 99 height 219
click at [450, 66] on div at bounding box center [410, 142] width 99 height 219
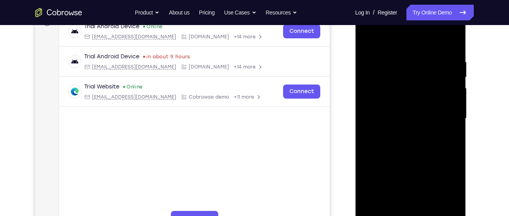
scroll to position [126, 0]
click at [368, 27] on div at bounding box center [410, 118] width 99 height 219
click at [400, 101] on div at bounding box center [410, 118] width 99 height 219
